Goal: Task Accomplishment & Management: Use online tool/utility

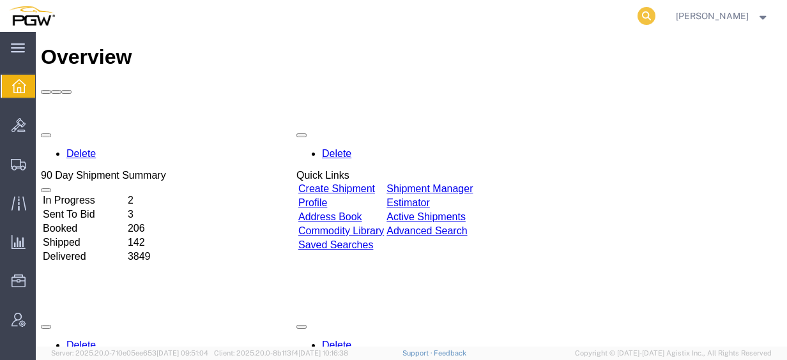
click at [656, 13] on icon at bounding box center [647, 16] width 18 height 18
paste input "[US_VEHICLE_IDENTIFICATION_NUMBER]"
type input "[US_VEHICLE_IDENTIFICATION_NUMBER]"
drag, startPoint x: 465, startPoint y: 20, endPoint x: 212, endPoint y: 5, distance: 253.6
click at [215, 6] on div "[US_VEHICLE_IDENTIFICATION_NUMBER]" at bounding box center [361, 16] width 594 height 32
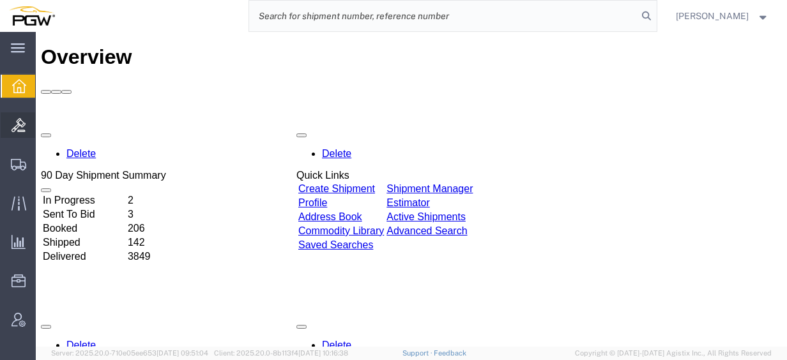
click at [44, 127] on span "Bids" at bounding box center [39, 125] width 9 height 26
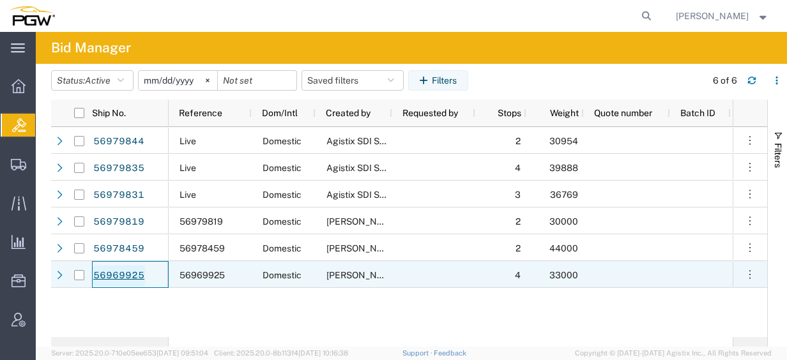
click at [128, 274] on link "56969925" at bounding box center [119, 276] width 52 height 20
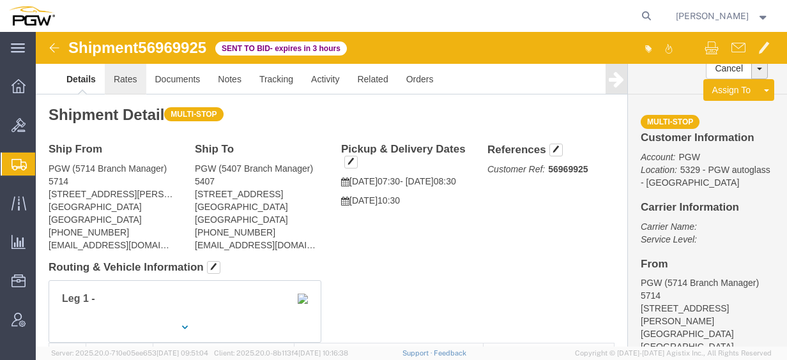
click link "Rates"
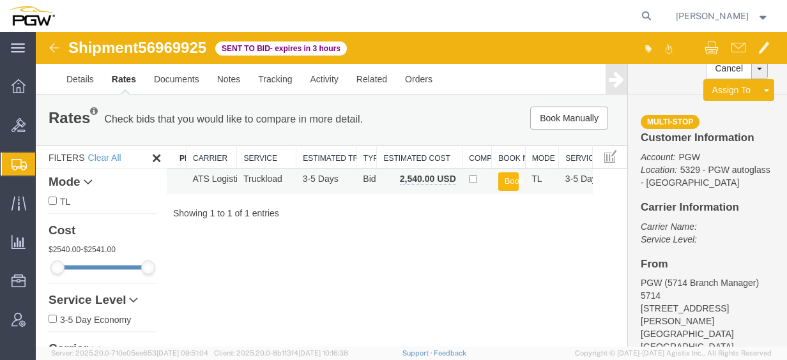
click at [518, 183] on button "Book" at bounding box center [509, 182] width 21 height 19
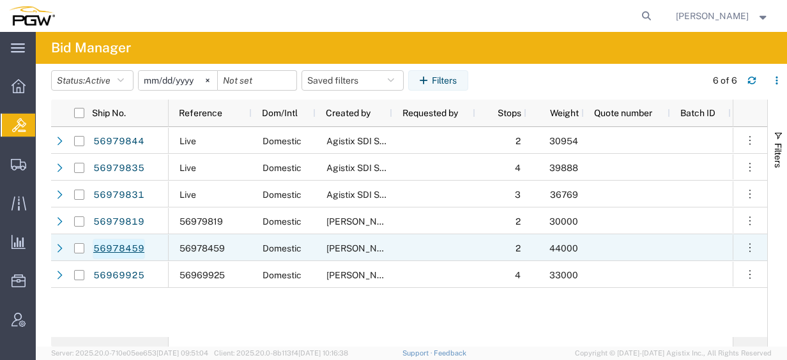
click at [96, 242] on link "56978459" at bounding box center [119, 249] width 52 height 20
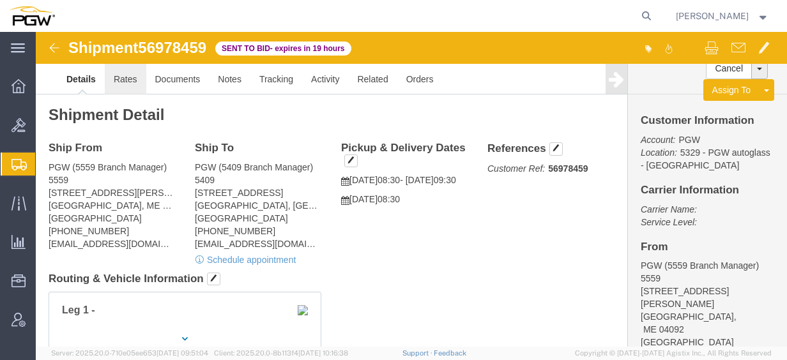
click link "Rates"
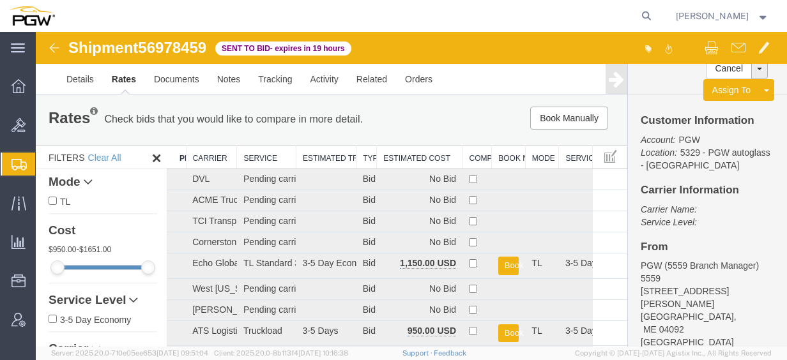
click at [422, 167] on th "Estimated Cost" at bounding box center [420, 158] width 86 height 24
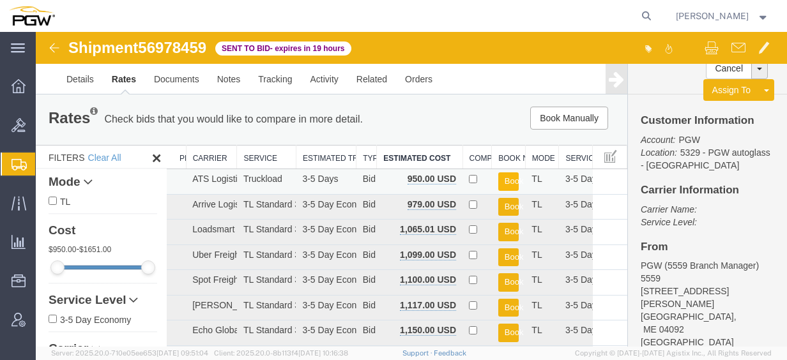
click at [504, 179] on button "Book" at bounding box center [509, 182] width 21 height 19
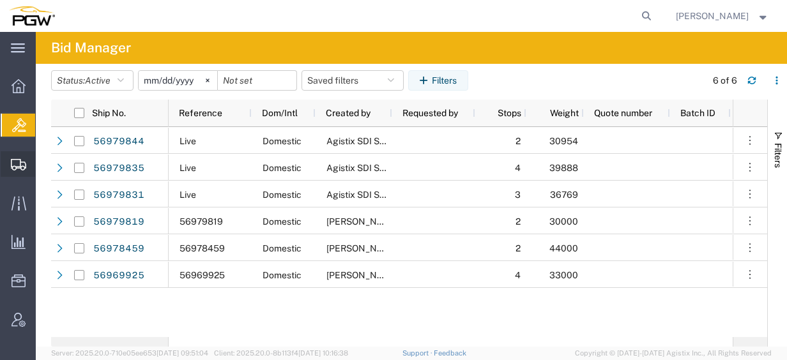
click at [0, 0] on span "Create from Template" at bounding box center [0, 0] width 0 height 0
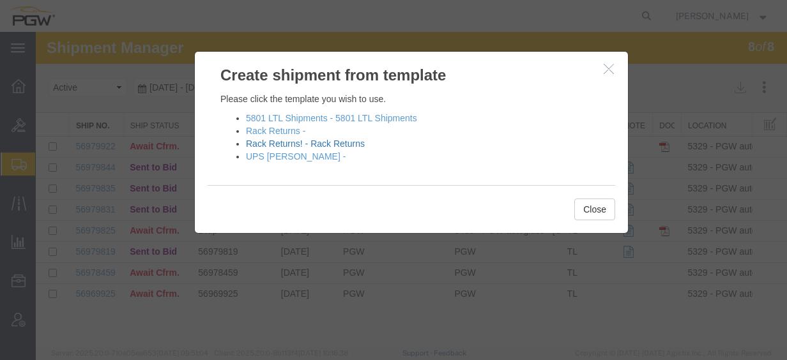
click at [328, 147] on link "Rack Returns! - Rack Returns" at bounding box center [305, 144] width 119 height 10
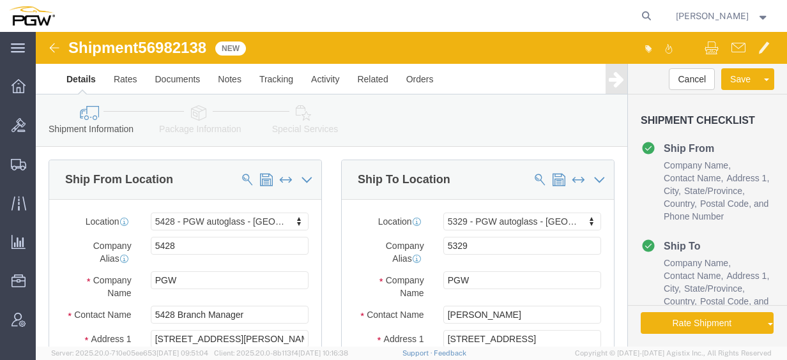
select select "28281"
select select "28253"
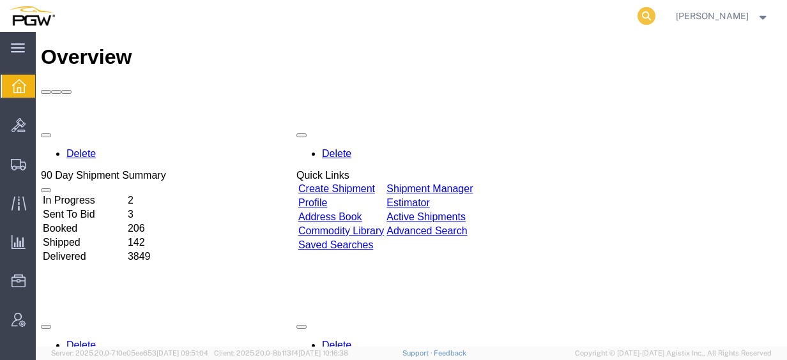
click at [655, 18] on icon at bounding box center [647, 16] width 18 height 18
paste input "56967832"
type input "56967832"
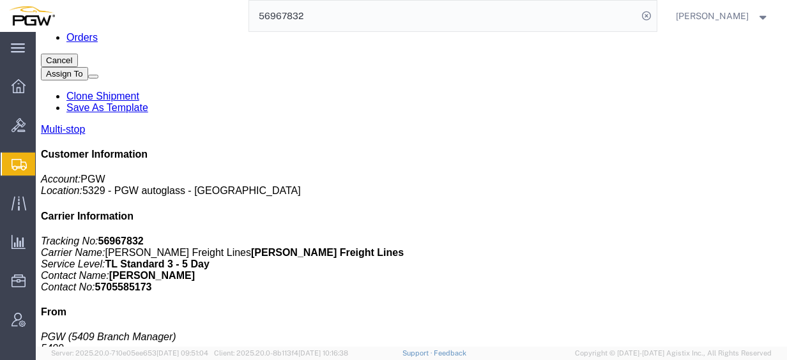
scroll to position [320, 0]
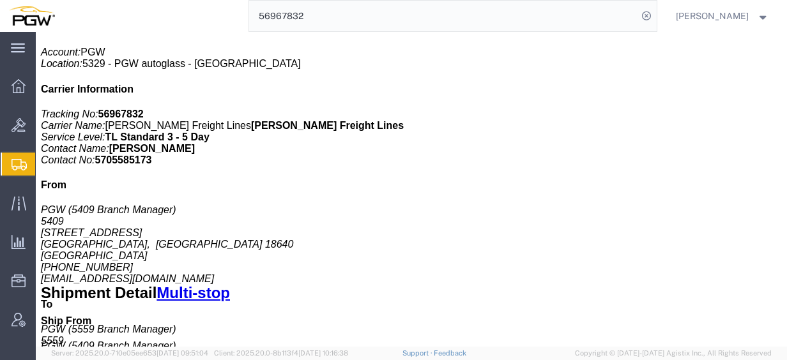
drag, startPoint x: 129, startPoint y: 97, endPoint x: 175, endPoint y: 92, distance: 46.3
click div "15 Tinker Ave, Londonderry, NH, 03053, US"
copy div "Londonderry"
